Goal: Find specific page/section: Find specific page/section

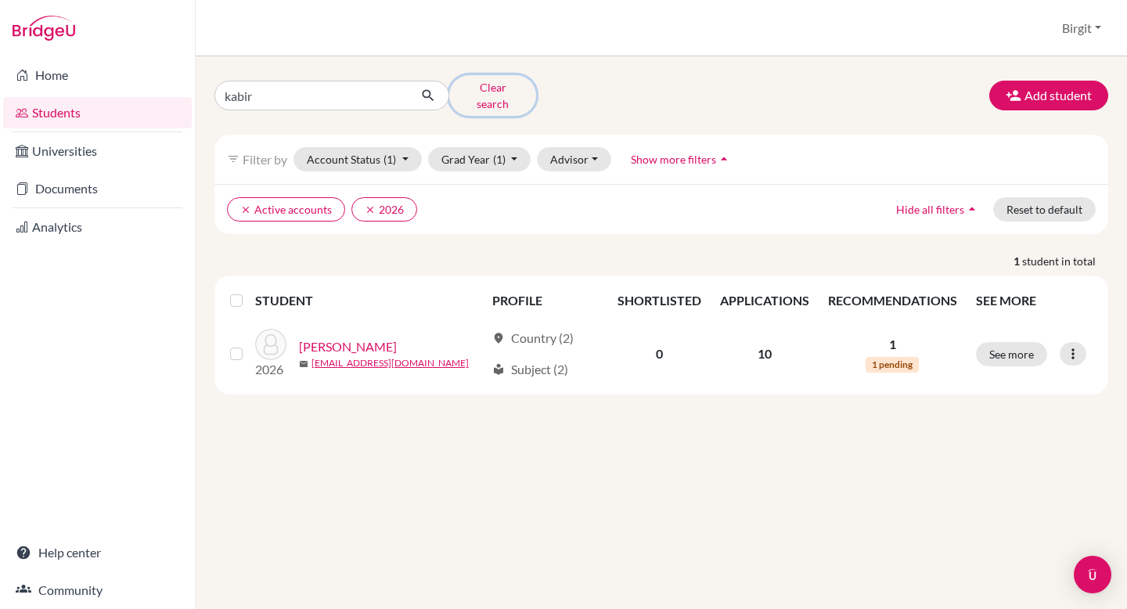
click at [497, 89] on button "Clear search" at bounding box center [492, 95] width 87 height 41
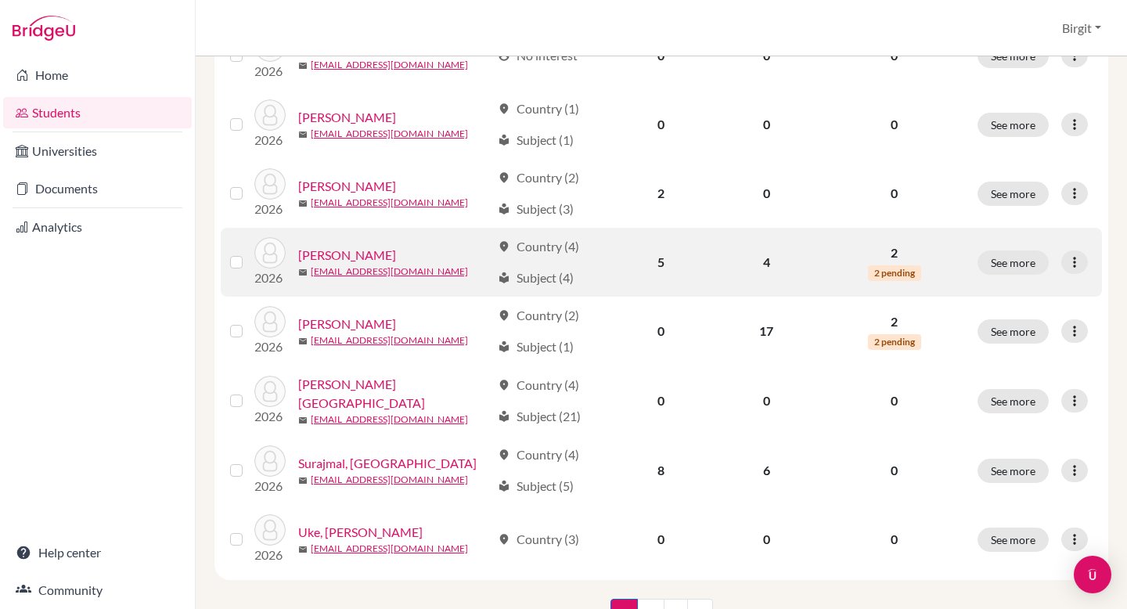
scroll to position [1119, 0]
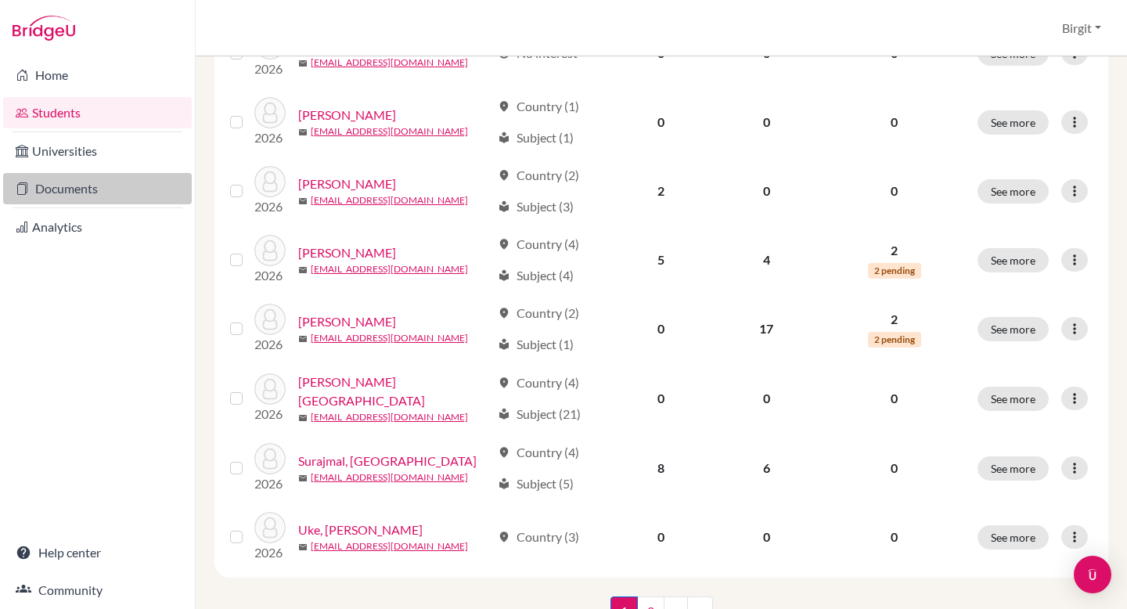
click at [100, 193] on link "Documents" at bounding box center [97, 188] width 189 height 31
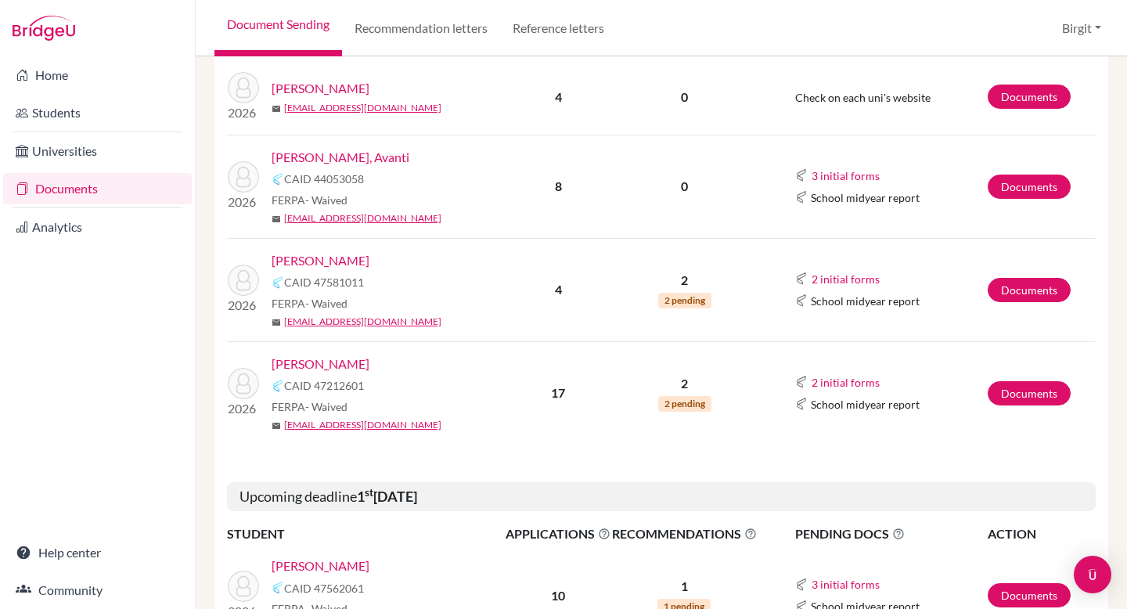
scroll to position [278, 0]
